Goal: Task Accomplishment & Management: Manage account settings

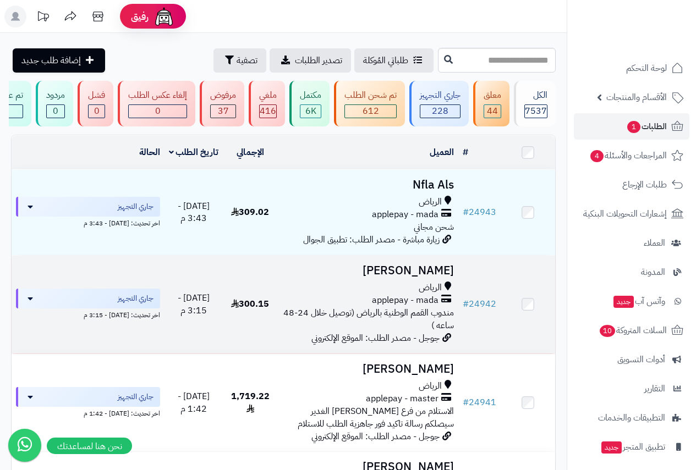
click at [420, 277] on h3 "[PERSON_NAME]" at bounding box center [368, 270] width 172 height 13
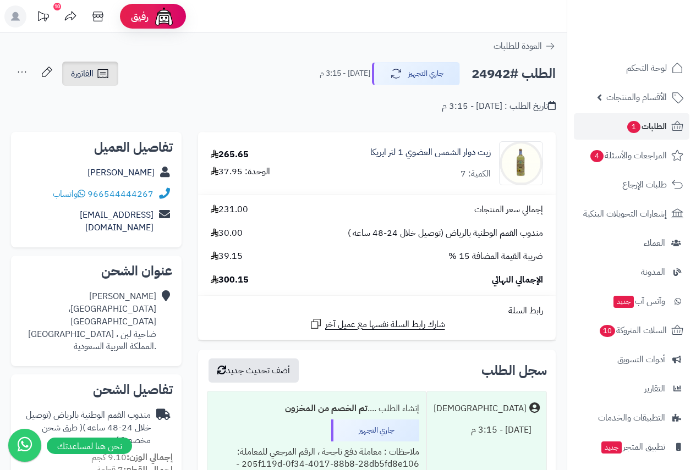
click at [88, 74] on span "الفاتورة" at bounding box center [82, 73] width 23 height 13
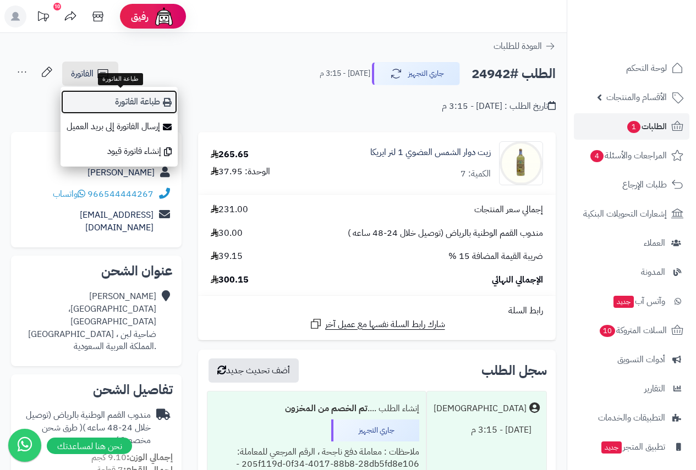
click at [131, 101] on link "طباعة الفاتورة" at bounding box center [118, 102] width 117 height 25
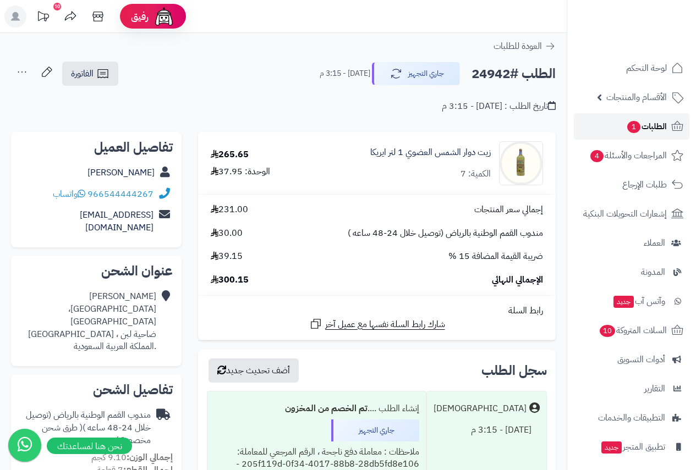
click at [650, 124] on span "الطلبات 1" at bounding box center [646, 126] width 41 height 15
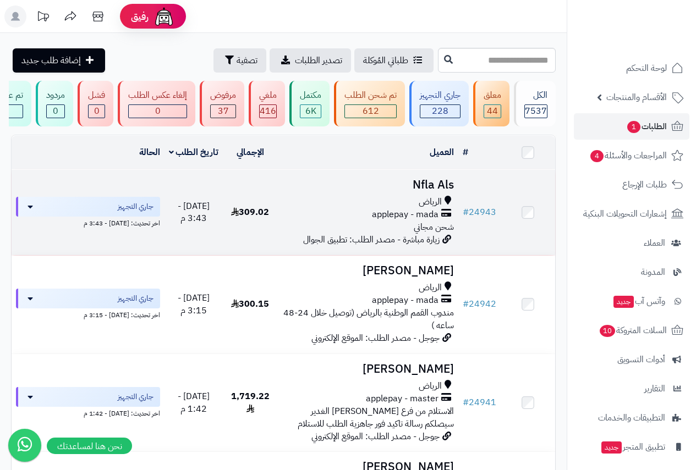
click at [422, 191] on h3 "Nfla Als" at bounding box center [368, 185] width 172 height 13
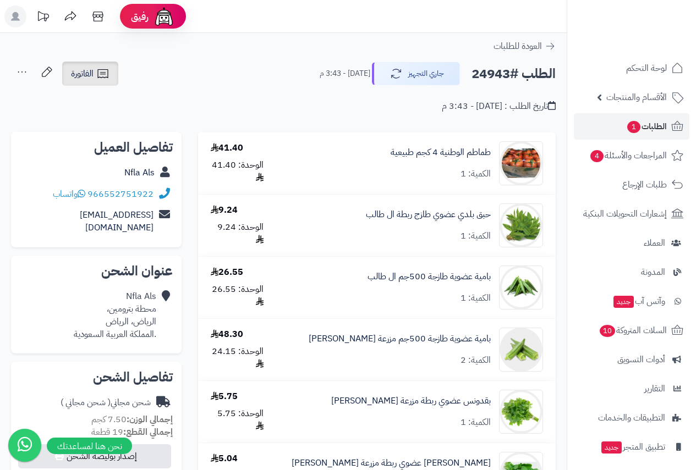
click at [90, 71] on span "الفاتورة" at bounding box center [82, 73] width 23 height 13
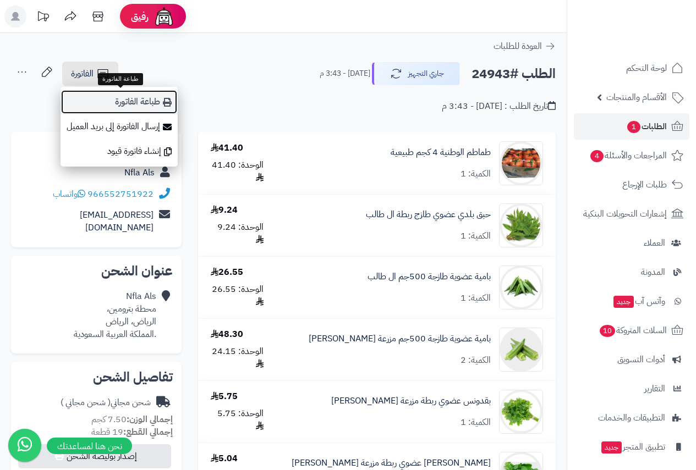
click at [140, 103] on link "طباعة الفاتورة" at bounding box center [118, 102] width 117 height 25
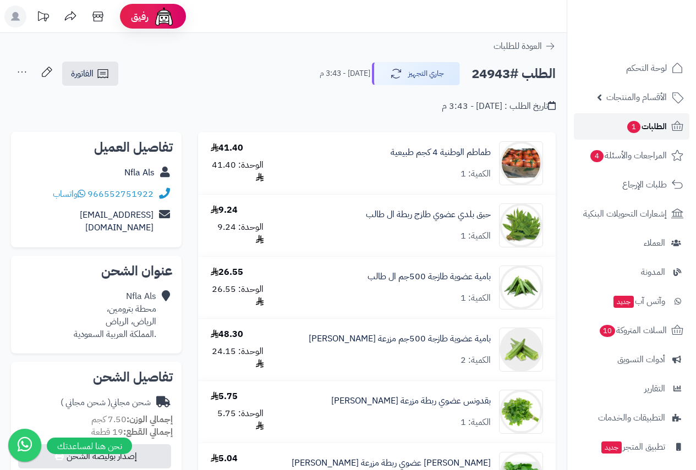
click at [627, 124] on span "1" at bounding box center [633, 127] width 13 height 12
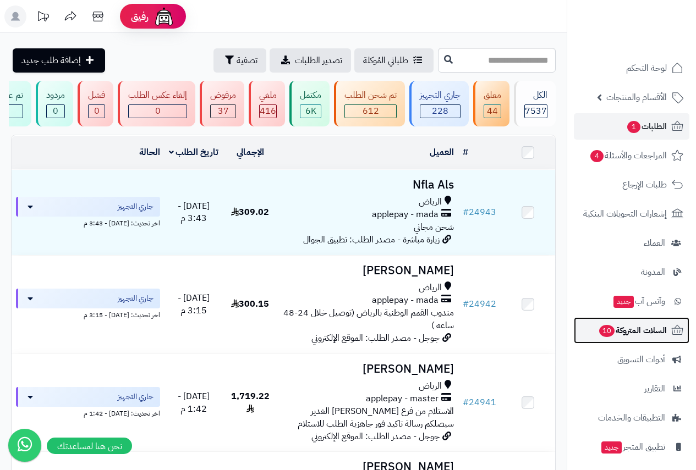
click at [626, 331] on span "السلات المتروكة 10" at bounding box center [632, 330] width 69 height 15
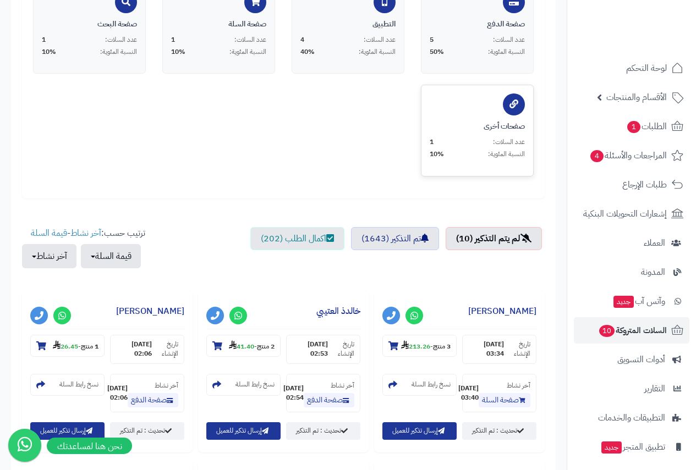
scroll to position [330, 0]
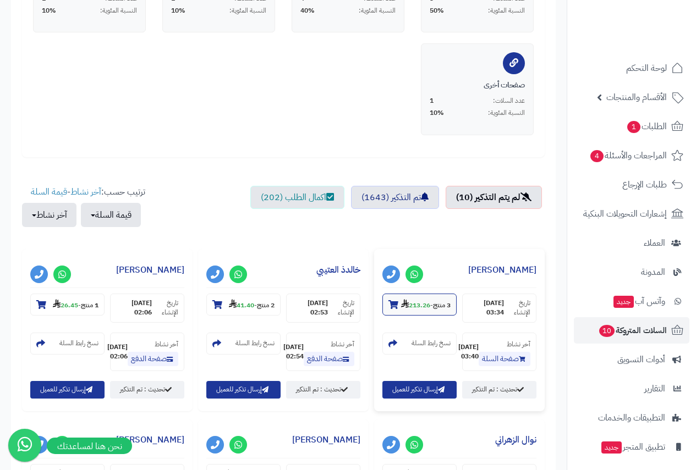
click at [394, 308] on icon at bounding box center [393, 304] width 10 height 9
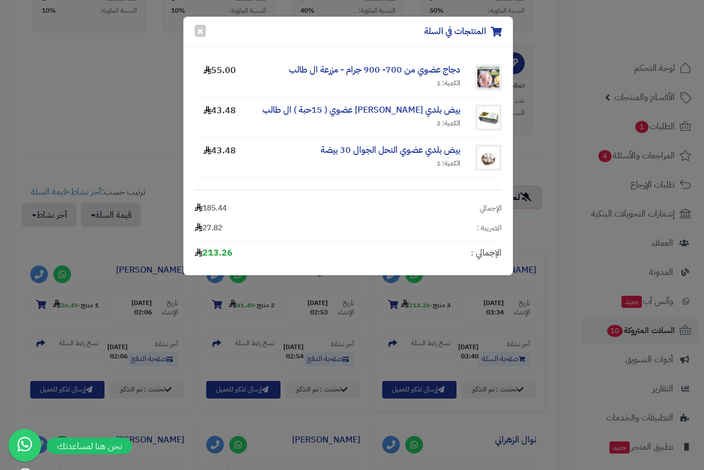
click at [394, 310] on div "المنتجات في السلة × دجاج عضوي من 700- 900 جرام - مزرعة ال طالب الكمية: 1 55.00 …" at bounding box center [352, 235] width 704 height 470
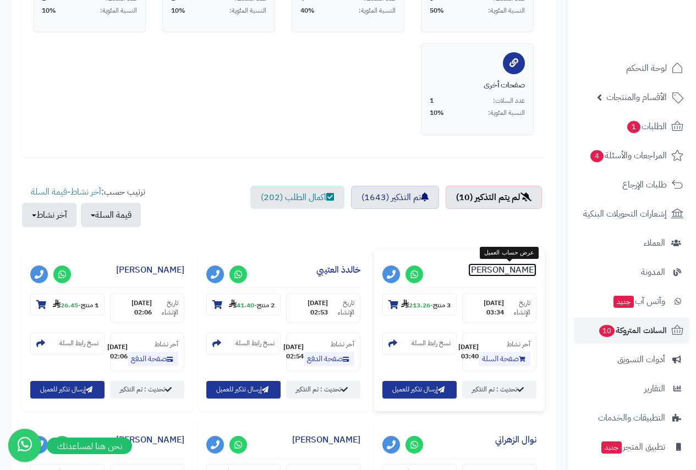
click at [509, 269] on link "Maha Alzaedi" at bounding box center [502, 269] width 68 height 13
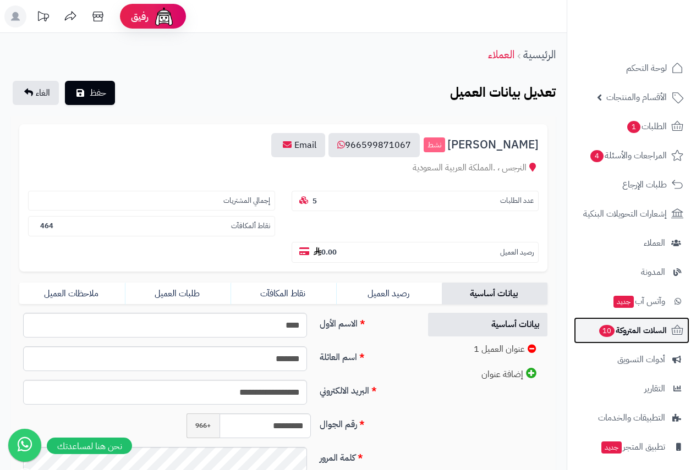
click at [642, 334] on span "السلات المتروكة 10" at bounding box center [632, 330] width 69 height 15
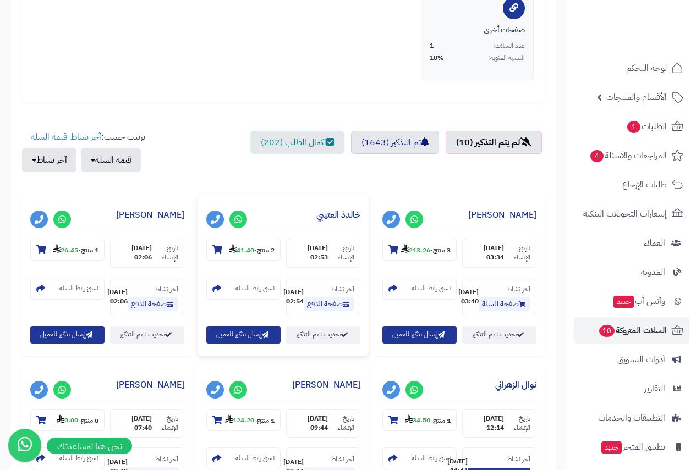
scroll to position [220, 0]
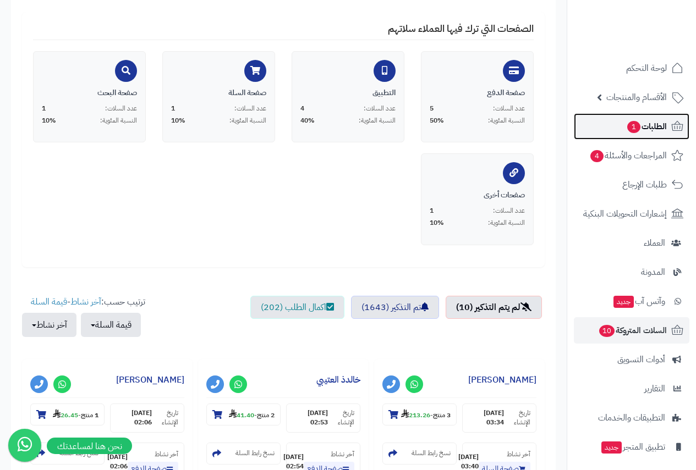
click at [638, 129] on span "1" at bounding box center [633, 127] width 13 height 12
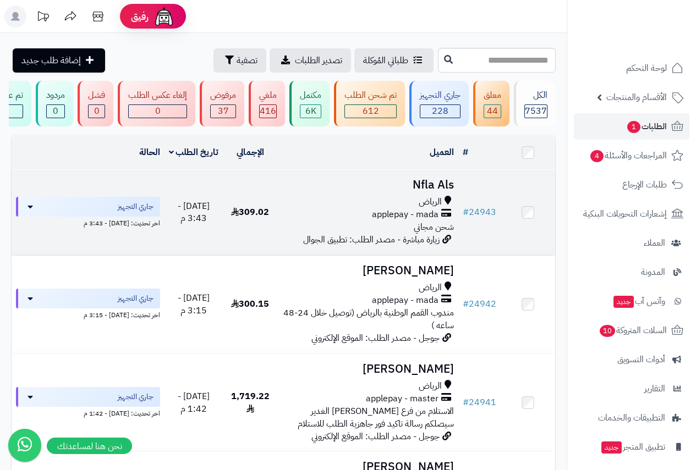
click at [435, 191] on h3 "Nfla Als" at bounding box center [368, 185] width 172 height 13
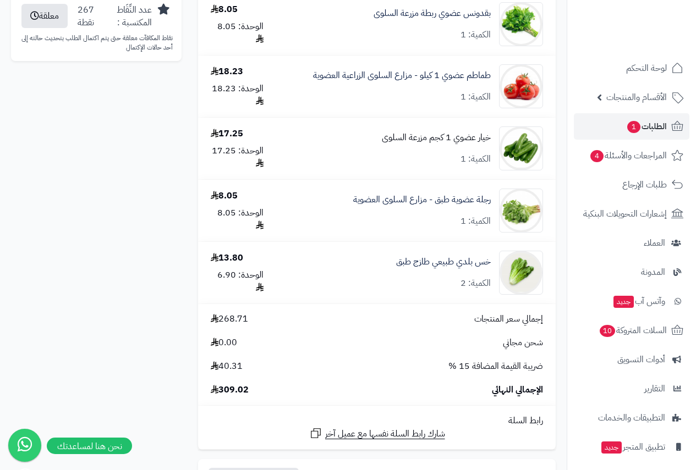
scroll to position [1045, 0]
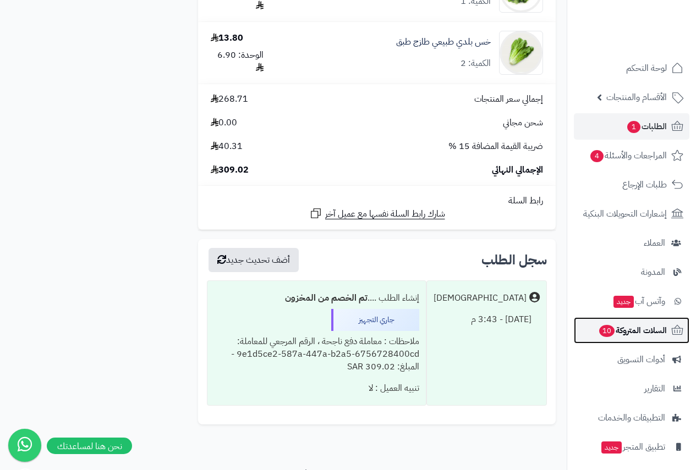
click at [633, 330] on span "السلات المتروكة 10" at bounding box center [632, 330] width 69 height 15
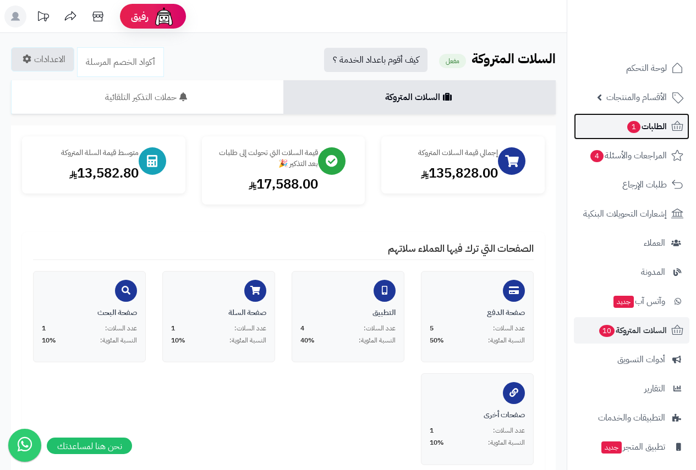
click at [650, 126] on span "الطلبات 1" at bounding box center [646, 126] width 41 height 15
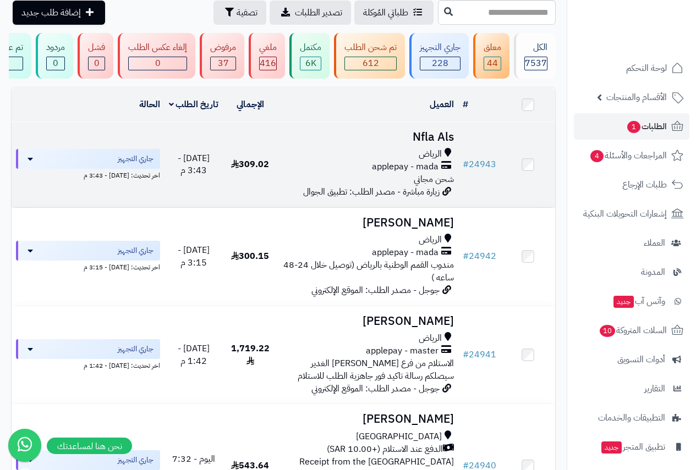
scroll to position [110, 0]
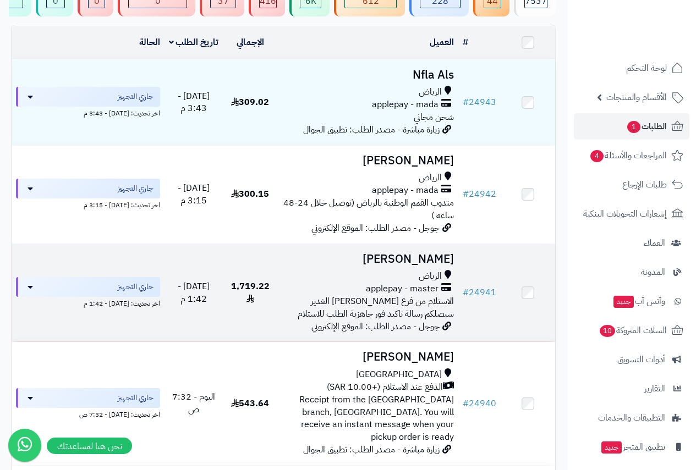
click at [411, 277] on div "الرياض" at bounding box center [368, 276] width 172 height 13
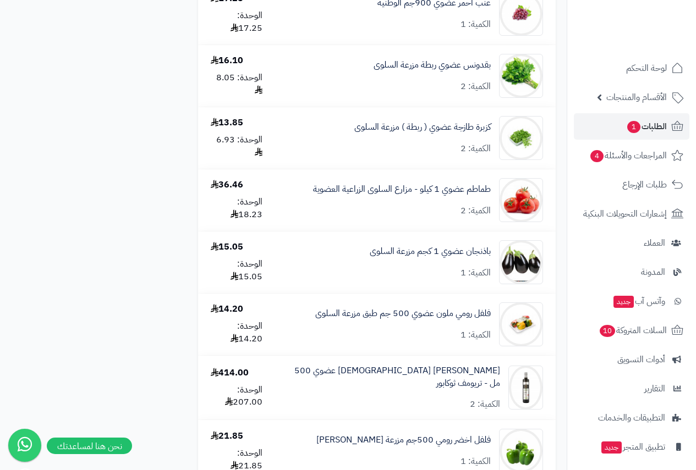
scroll to position [1265, 0]
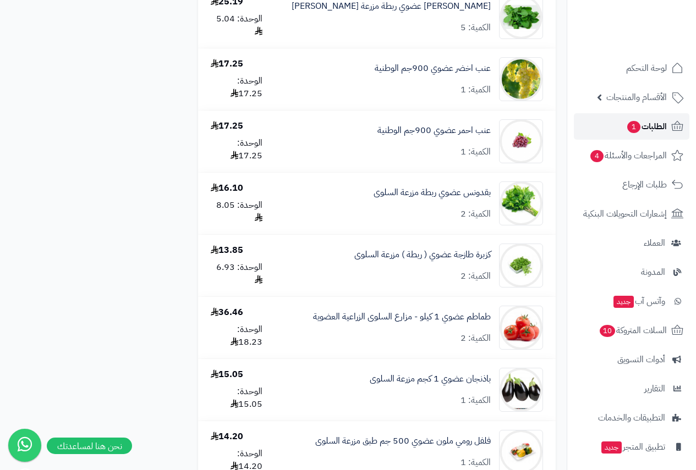
click at [648, 129] on span "الطلبات 1" at bounding box center [646, 126] width 41 height 15
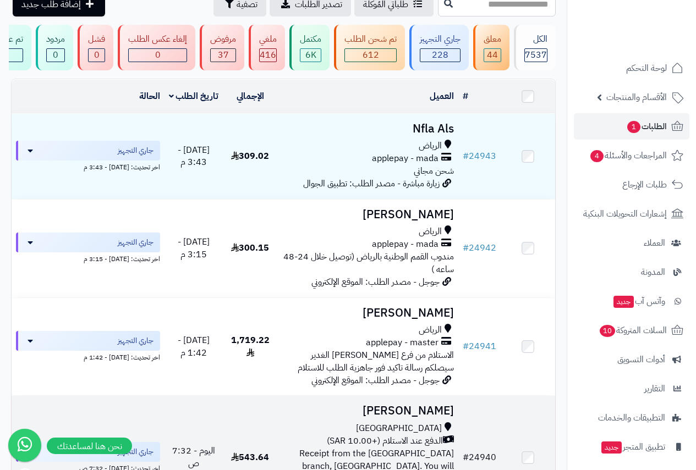
scroll to position [110, 0]
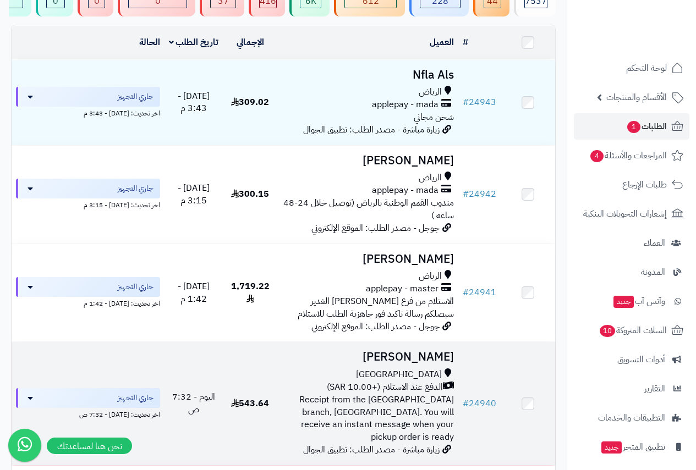
click at [417, 363] on h3 "[PERSON_NAME]" at bounding box center [368, 357] width 172 height 13
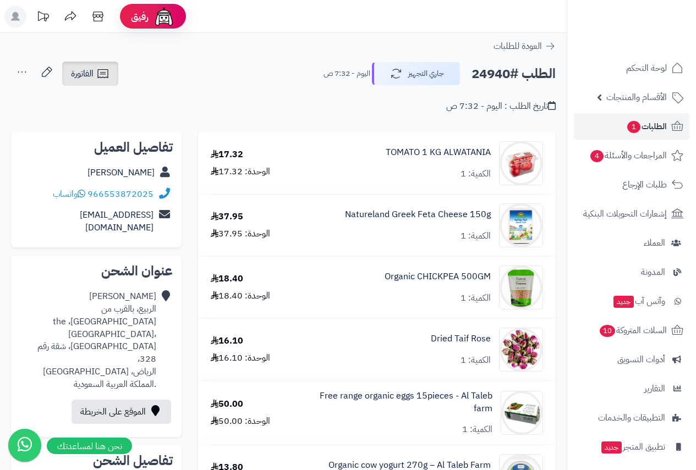
click at [87, 68] on span "الفاتورة" at bounding box center [82, 73] width 23 height 13
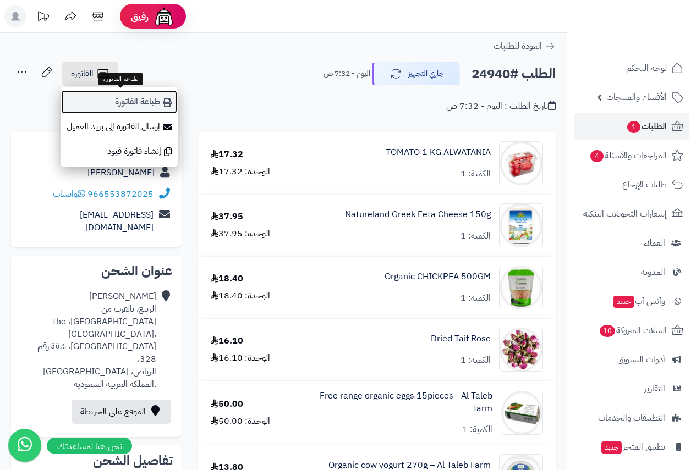
click at [146, 102] on link "طباعة الفاتورة" at bounding box center [118, 102] width 117 height 25
